Goal: Find specific page/section: Find specific page/section

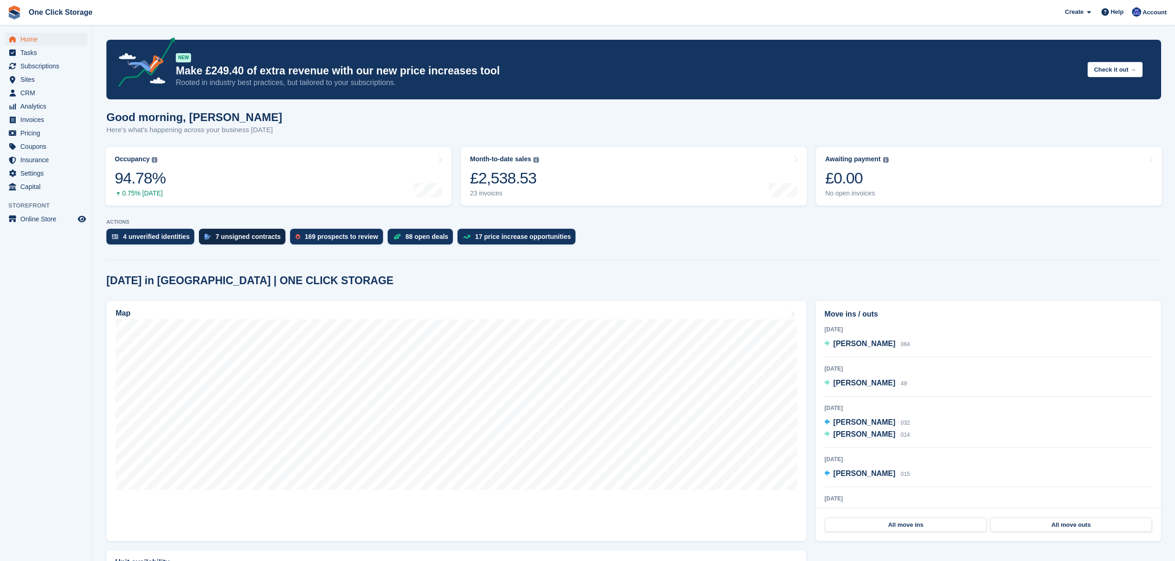
click at [245, 241] on div "7 unsigned contracts" at bounding box center [248, 236] width 65 height 7
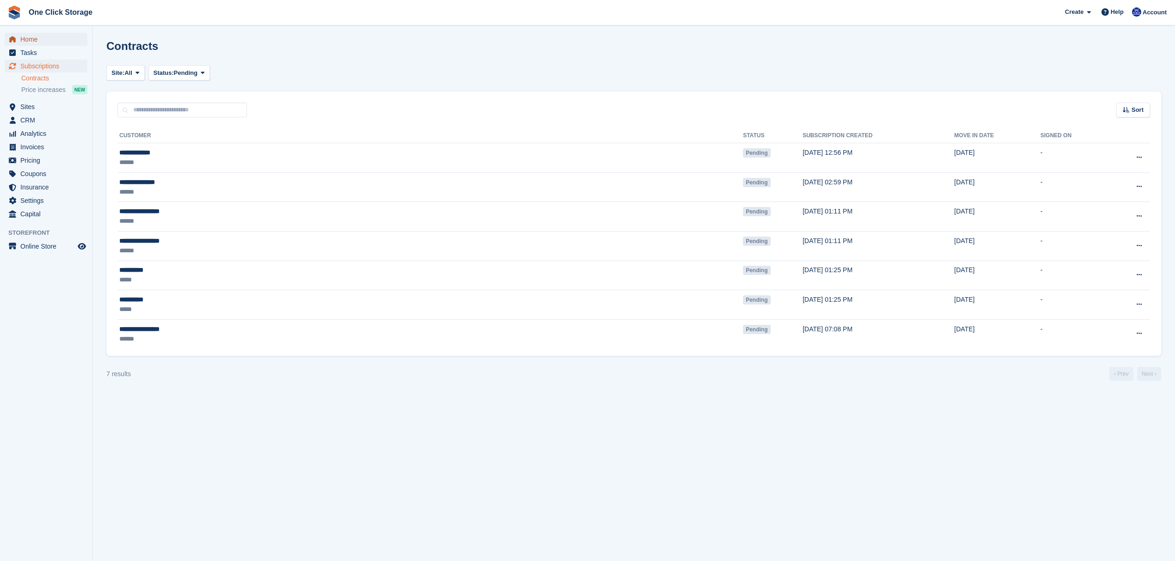
click at [36, 41] on span "Home" at bounding box center [48, 39] width 56 height 13
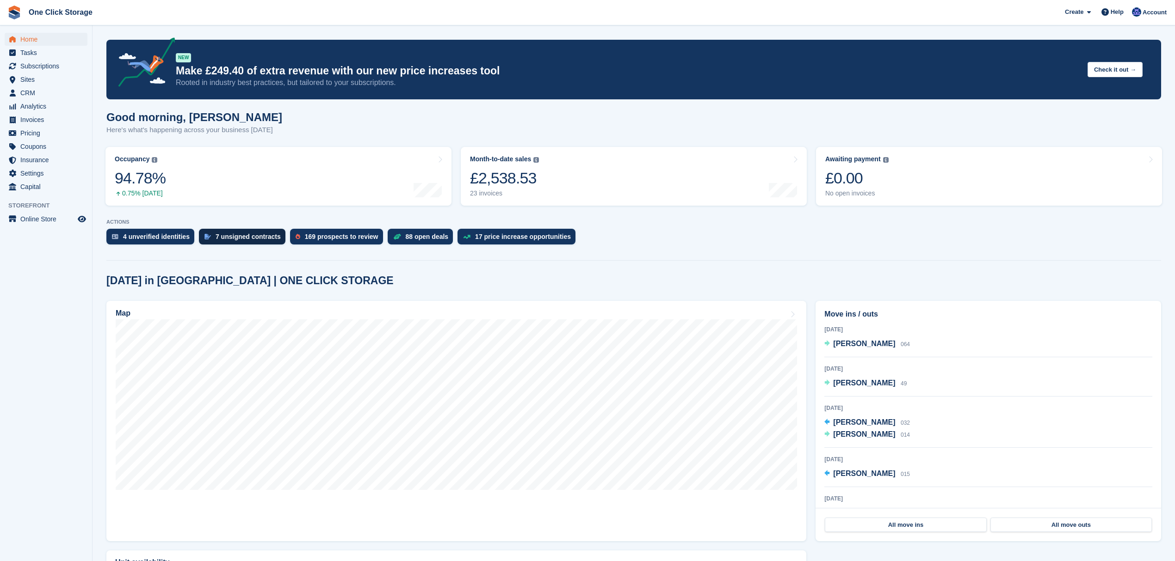
click at [221, 237] on div "7 unsigned contracts" at bounding box center [248, 236] width 65 height 7
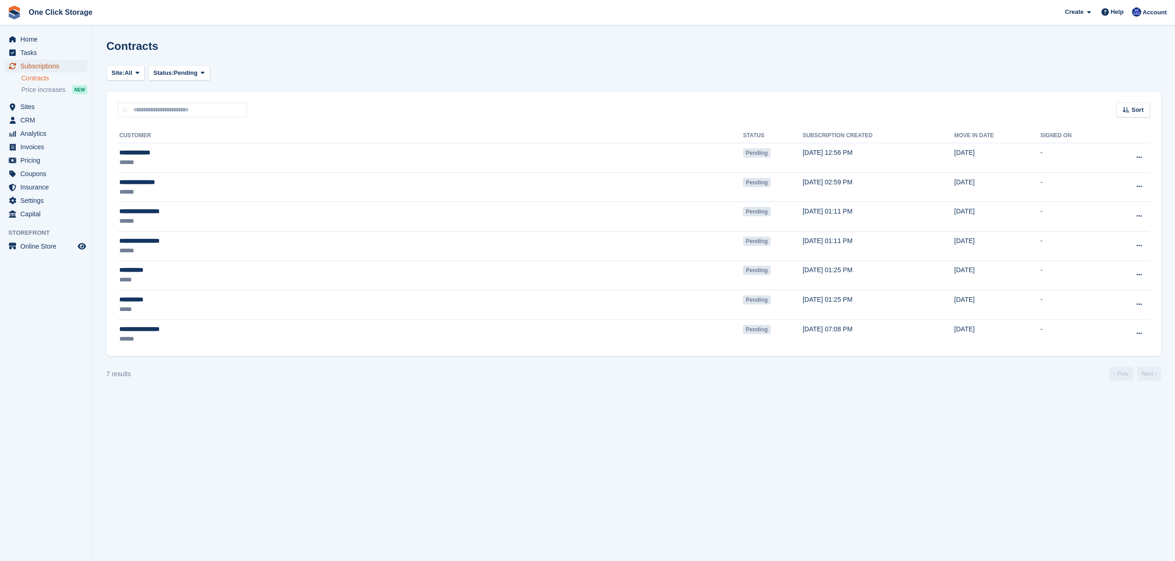
click at [50, 62] on span "Subscriptions" at bounding box center [48, 66] width 56 height 13
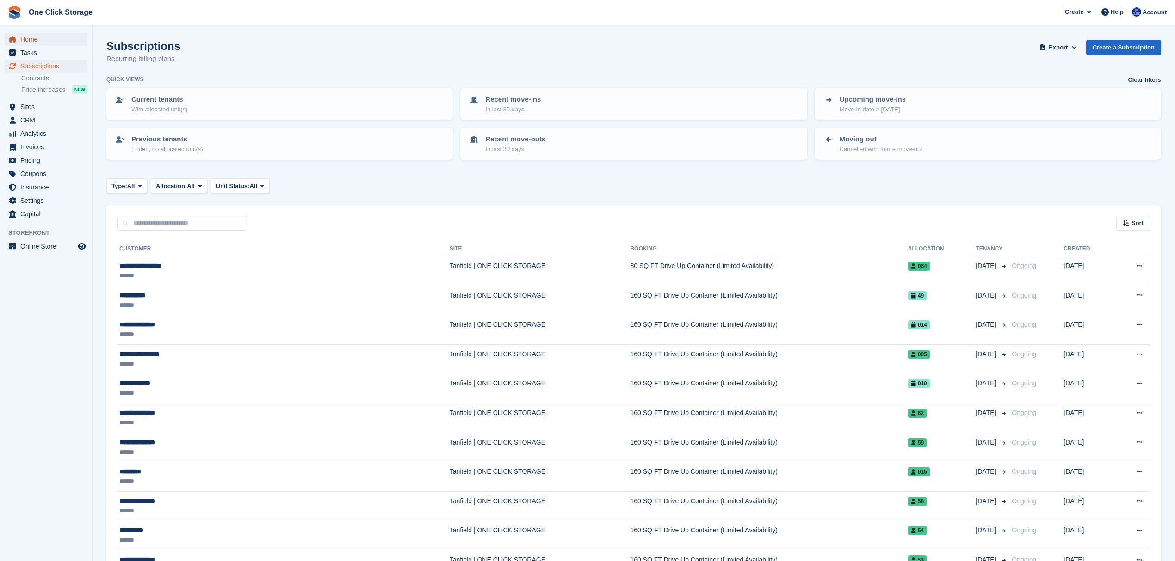
click at [45, 37] on span "Home" at bounding box center [48, 39] width 56 height 13
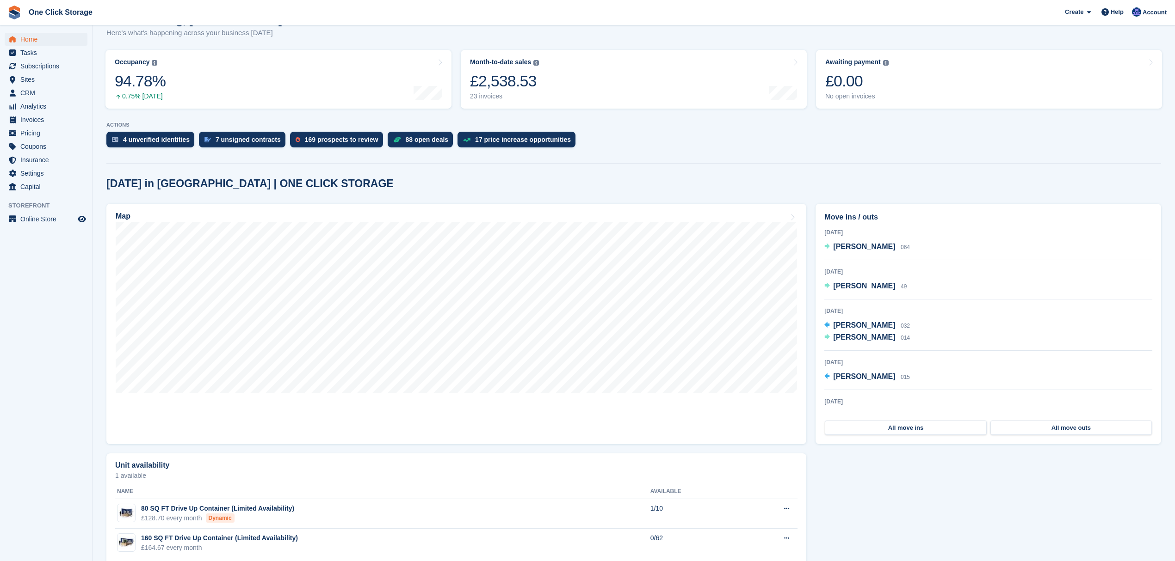
scroll to position [116, 0]
